Goal: Task Accomplishment & Management: Complete application form

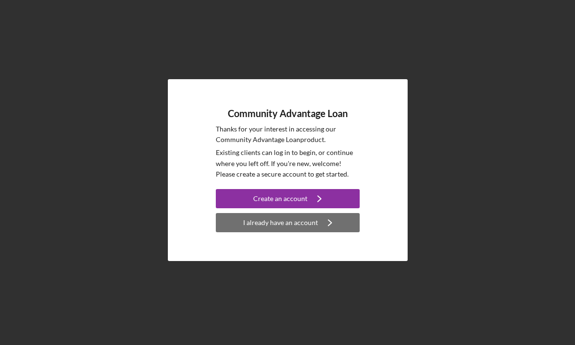
click at [312, 225] on div "I already have an account" at bounding box center [280, 222] width 75 height 19
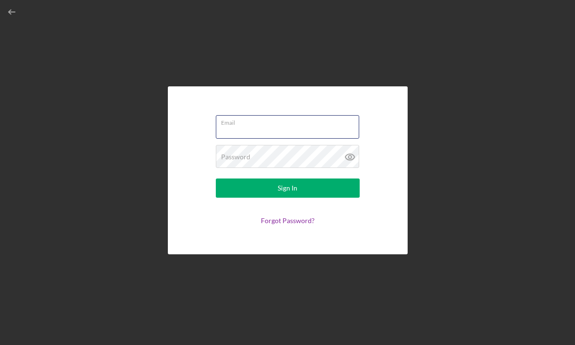
type input "[DOMAIN_NAME][EMAIL_ADDRESS][DOMAIN_NAME]"
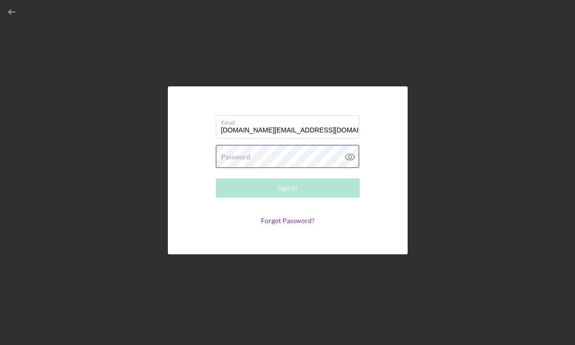
click at [287, 188] on button "Sign In" at bounding box center [288, 187] width 144 height 19
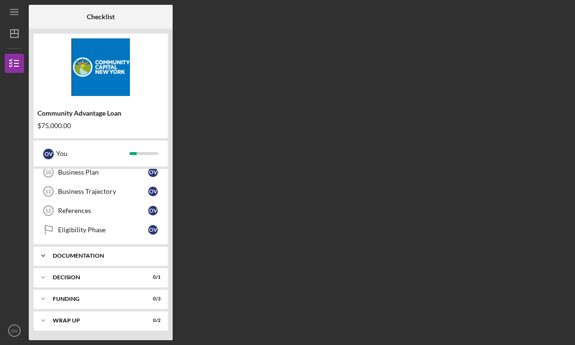
scroll to position [86, 0]
click at [100, 257] on div "Documentation" at bounding box center [104, 256] width 103 height 6
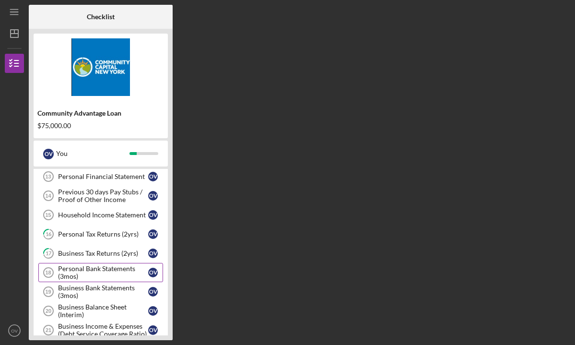
scroll to position [187, 0]
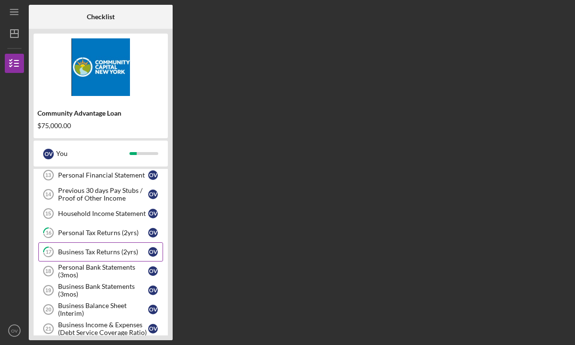
click at [114, 251] on div "Business Tax Returns (2yrs)" at bounding box center [103, 252] width 90 height 8
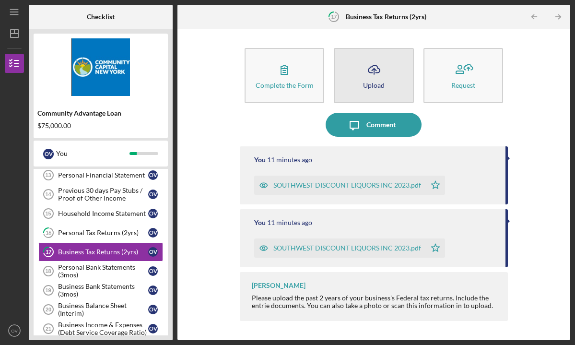
click at [381, 88] on div "Upload" at bounding box center [374, 85] width 22 height 7
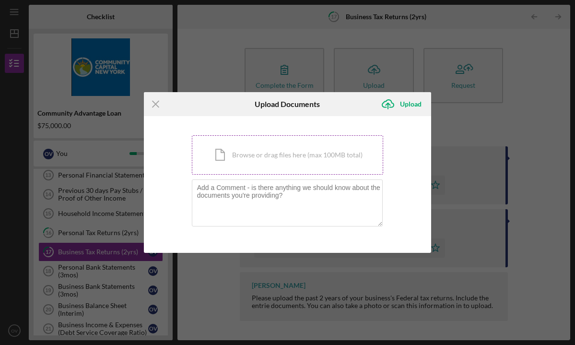
click at [351, 162] on div "Icon/Document Browse or drag files here (max 100MB total) Tap to choose files o…" at bounding box center [288, 154] width 192 height 39
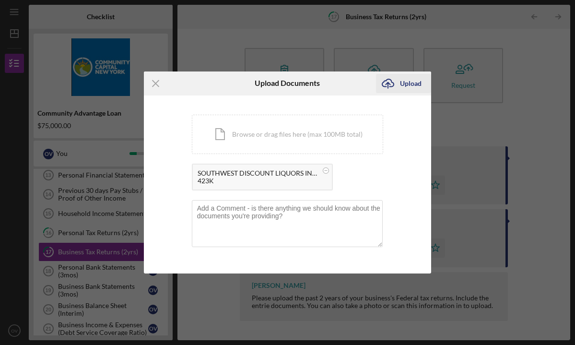
click at [406, 81] on div "Upload" at bounding box center [411, 83] width 22 height 19
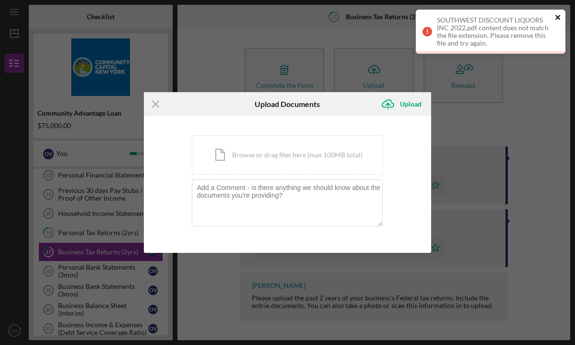
click at [557, 14] on icon "close" at bounding box center [558, 17] width 7 height 8
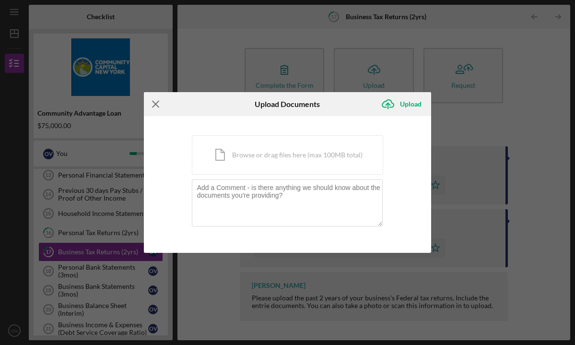
click at [153, 106] on icon "Icon/Menu Close" at bounding box center [156, 104] width 24 height 24
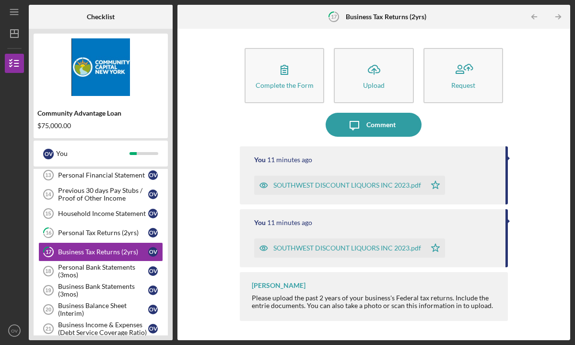
click at [475, 254] on div "SOUTHWEST DISCOUNT LIQUORS INC 2023.pdf Icon/Star" at bounding box center [375, 246] width 242 height 24
click at [401, 248] on div "SOUTHWEST DISCOUNT LIQUORS INC 2023.pdf" at bounding box center [347, 248] width 148 height 8
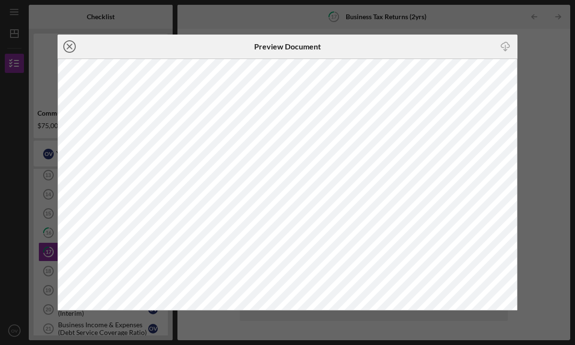
click at [67, 47] on icon "Icon/Close" at bounding box center [70, 47] width 24 height 24
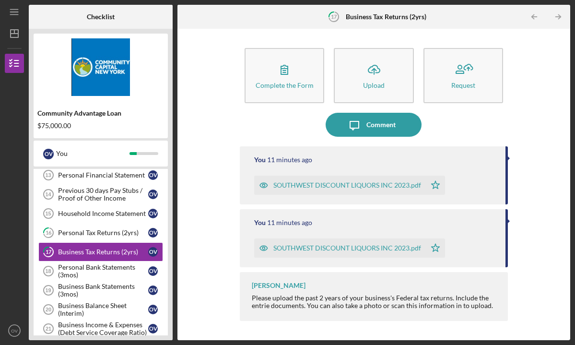
click at [295, 255] on div "SOUTHWEST DISCOUNT LIQUORS INC 2023.pdf" at bounding box center [340, 247] width 172 height 19
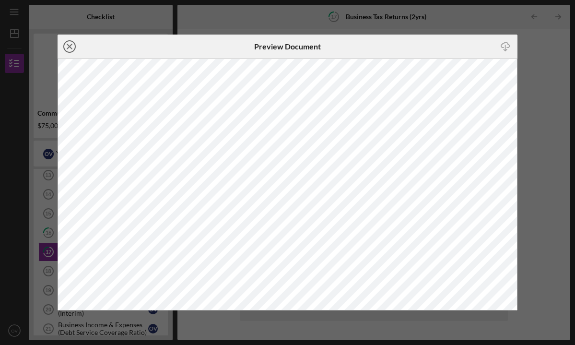
click at [73, 50] on circle at bounding box center [70, 47] width 12 height 12
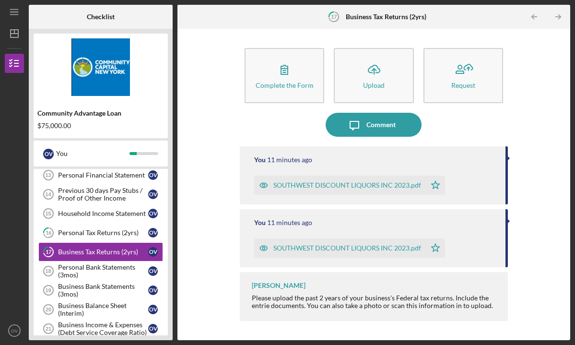
click at [353, 247] on div "SOUTHWEST DISCOUNT LIQUORS INC 2023.pdf" at bounding box center [347, 248] width 148 height 8
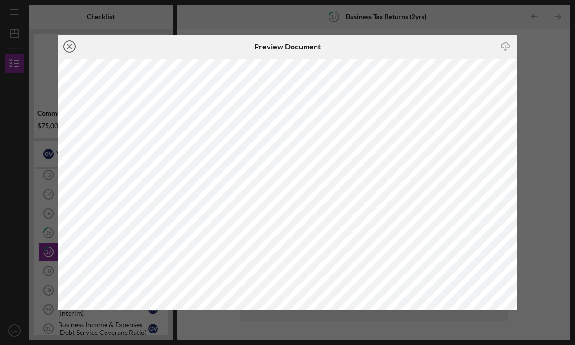
click at [64, 49] on circle at bounding box center [70, 47] width 12 height 12
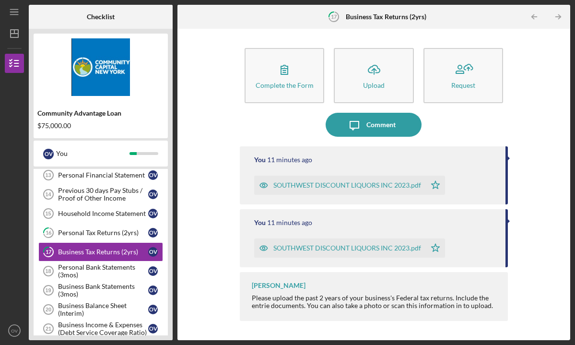
click at [508, 220] on div at bounding box center [508, 221] width 2 height 5
click at [390, 184] on div "SOUTHWEST DISCOUNT LIQUORS INC 2023.pdf" at bounding box center [347, 185] width 148 height 8
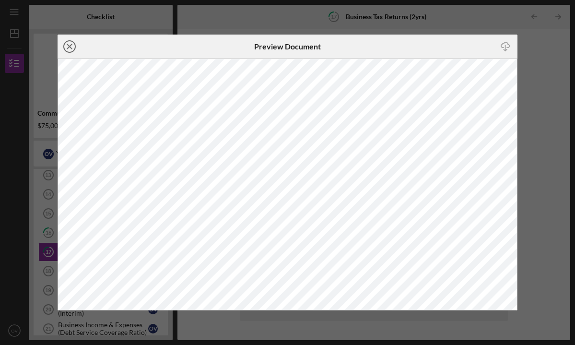
click at [68, 49] on icon "Icon/Close" at bounding box center [70, 47] width 24 height 24
